Goal: Find specific page/section: Find specific page/section

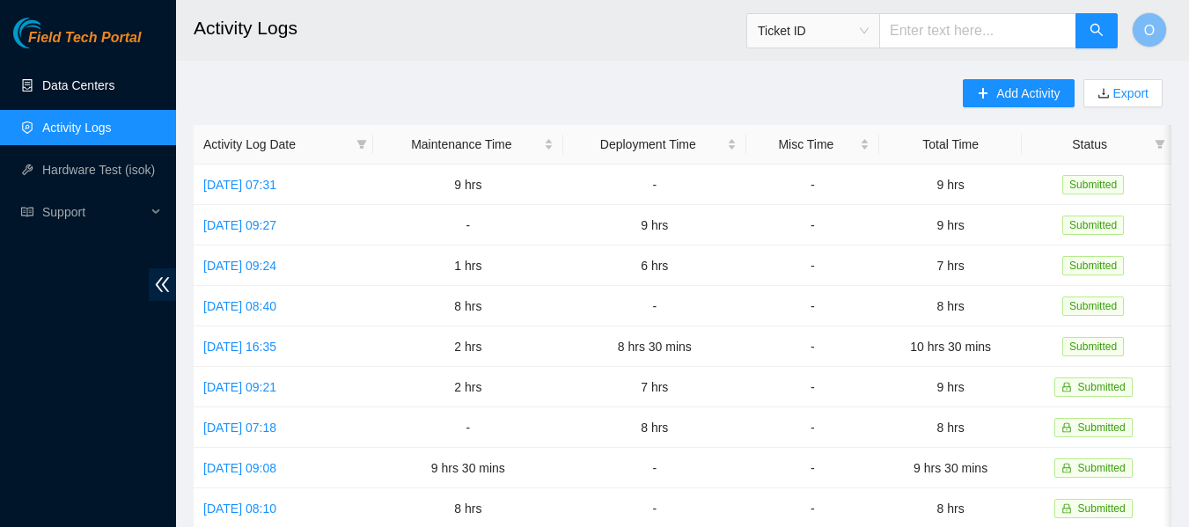
click at [80, 92] on link "Data Centers" at bounding box center [78, 85] width 72 height 14
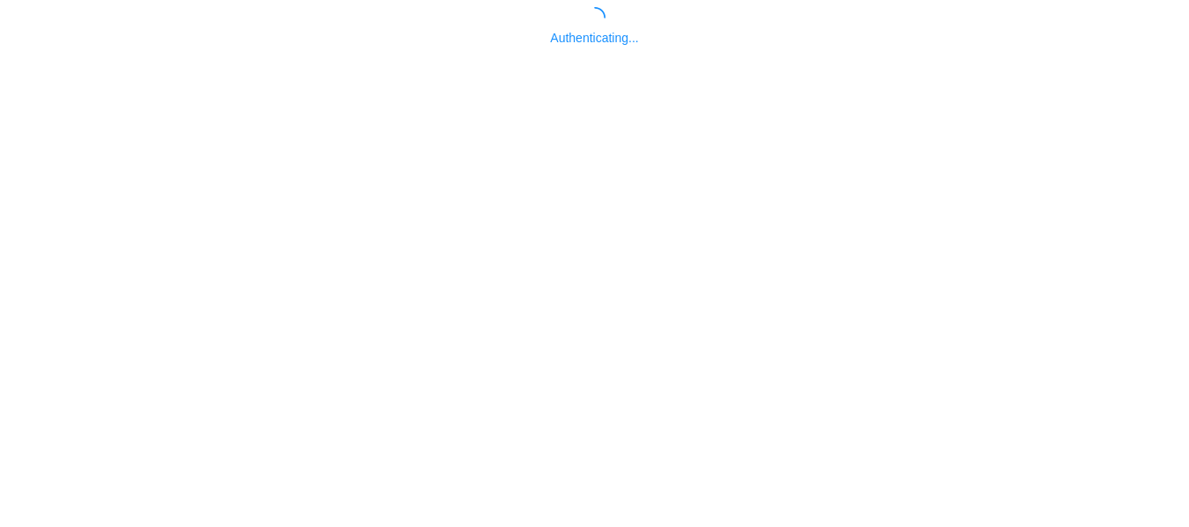
click at [550, 389] on body "Authenticating..." at bounding box center [594, 270] width 1189 height 527
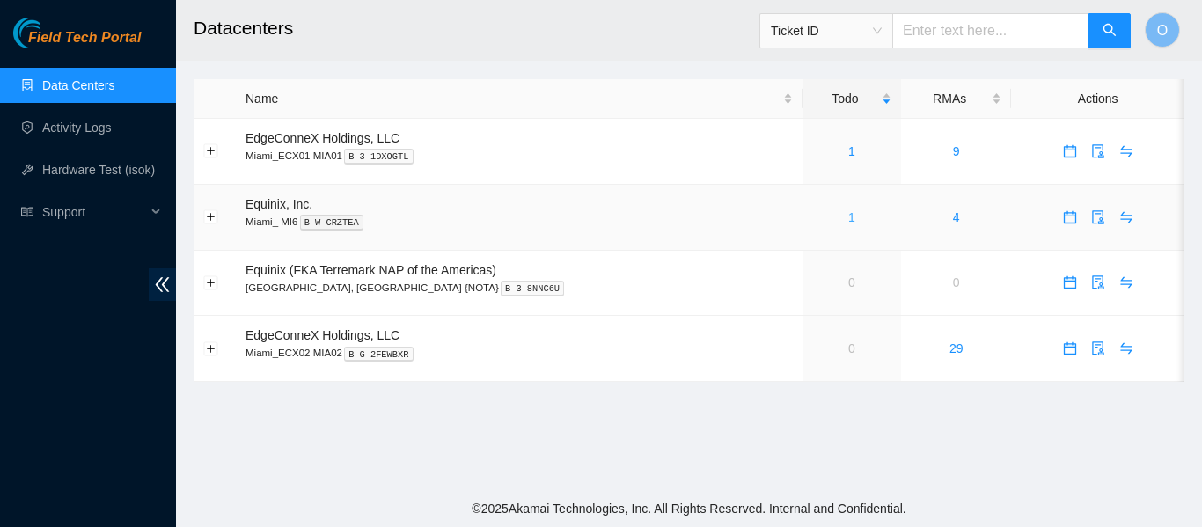
click at [848, 216] on link "1" at bounding box center [851, 217] width 7 height 14
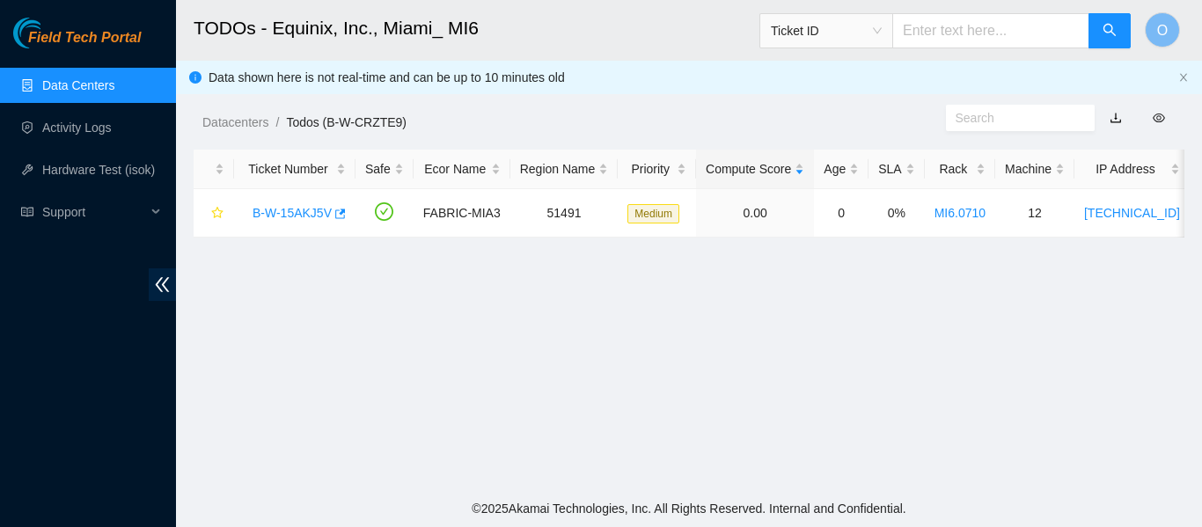
click at [92, 78] on link "Data Centers" at bounding box center [78, 85] width 72 height 14
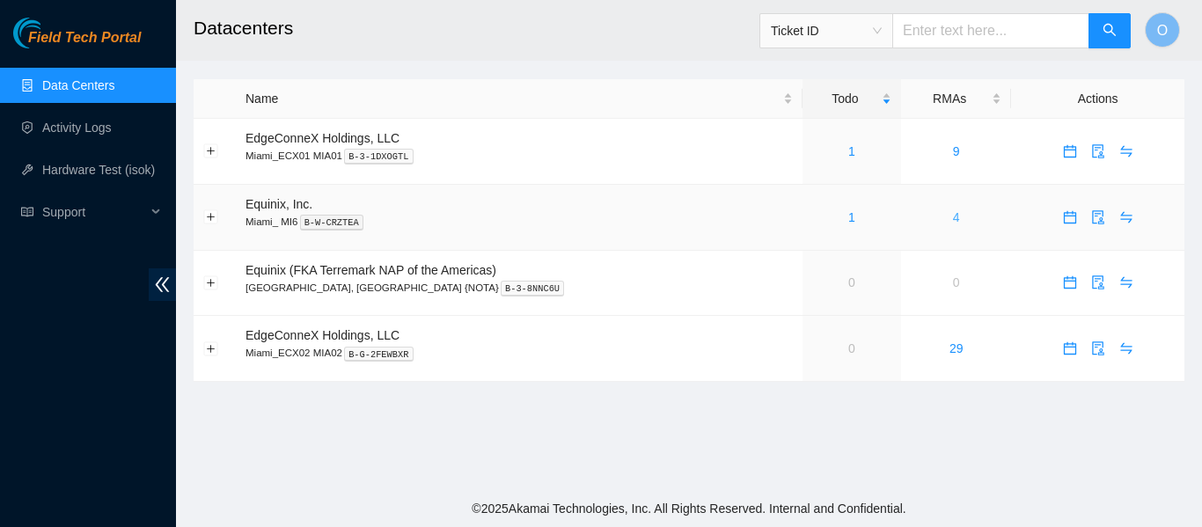
click at [953, 219] on link "4" at bounding box center [956, 217] width 7 height 14
